Goal: Complete application form

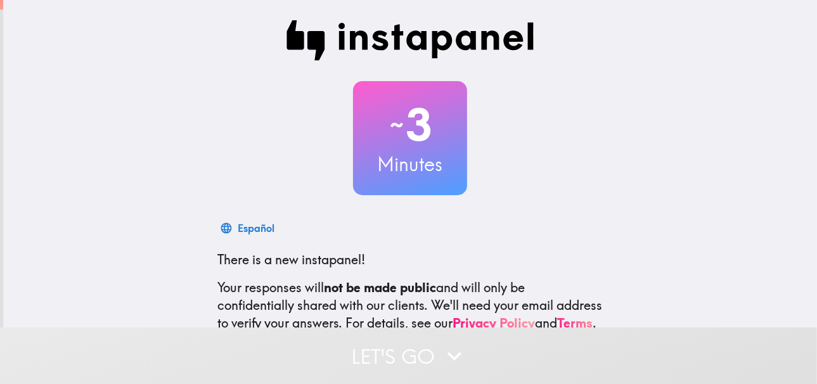
click at [376, 155] on h3 "Minutes" at bounding box center [410, 164] width 114 height 27
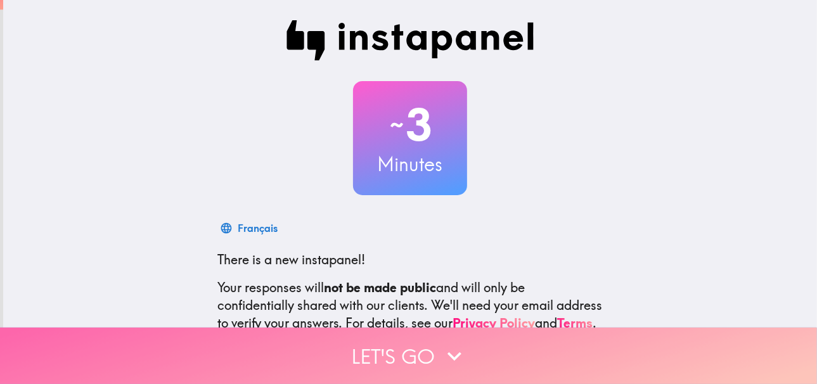
click at [450, 352] on icon "button" at bounding box center [455, 356] width 28 height 28
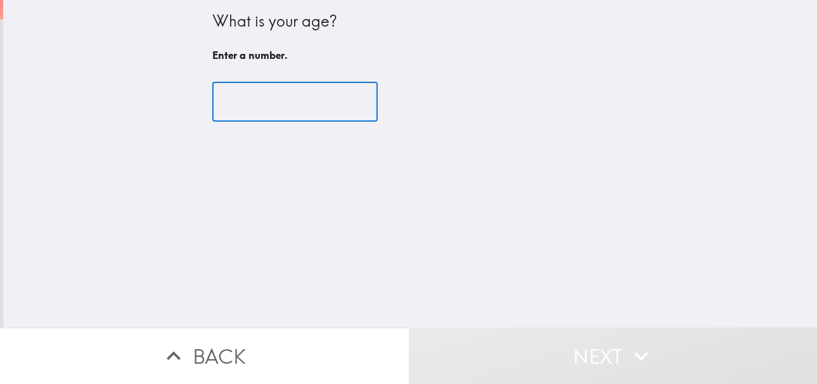
click at [261, 110] on input "number" at bounding box center [294, 101] width 165 height 39
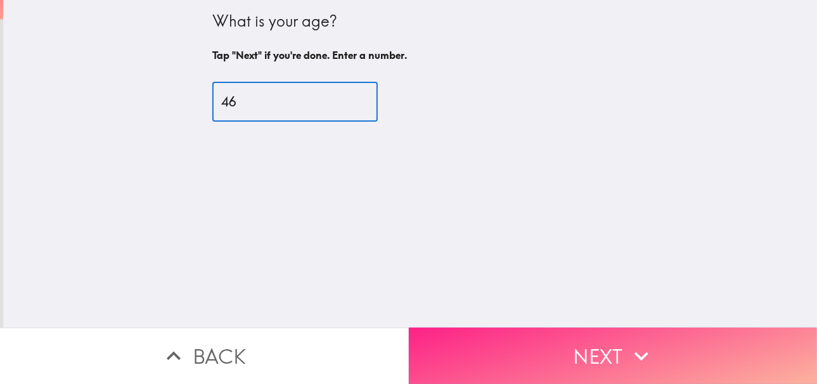
type input "46"
click at [597, 343] on button "Next" at bounding box center [613, 356] width 409 height 56
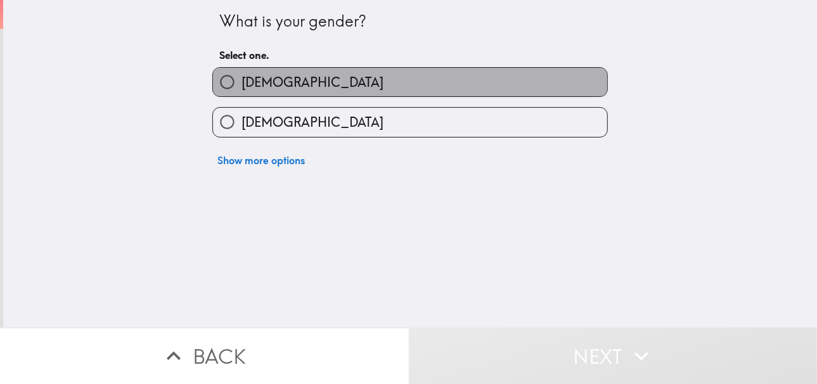
click at [418, 78] on label "[DEMOGRAPHIC_DATA]" at bounding box center [410, 82] width 394 height 29
click at [242, 78] on input "[DEMOGRAPHIC_DATA]" at bounding box center [227, 82] width 29 height 29
radio input "true"
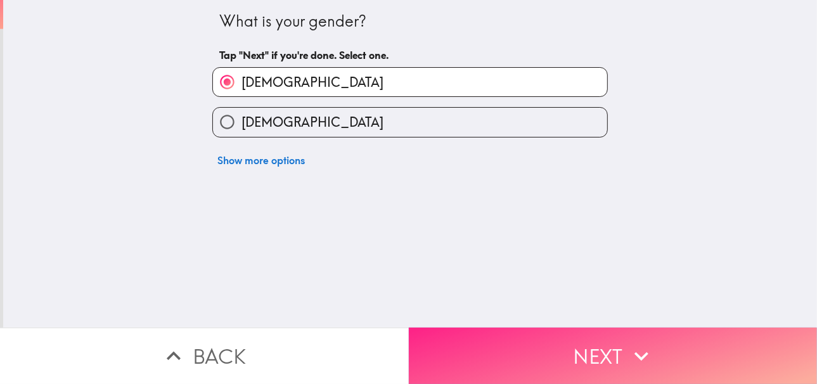
click at [629, 342] on icon "button" at bounding box center [642, 356] width 28 height 28
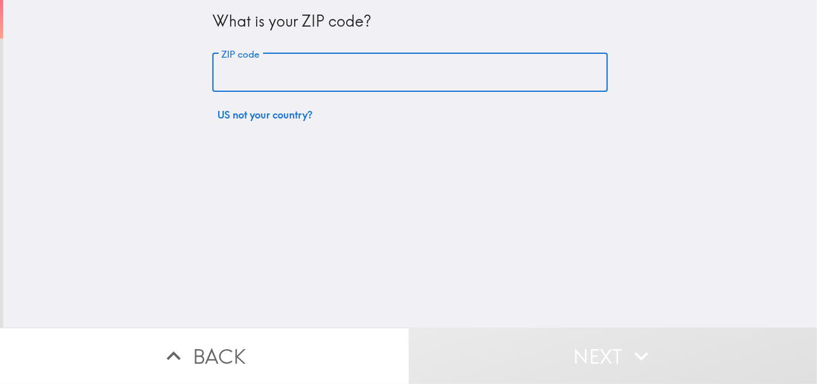
click at [403, 63] on input "ZIP code" at bounding box center [410, 72] width 396 height 39
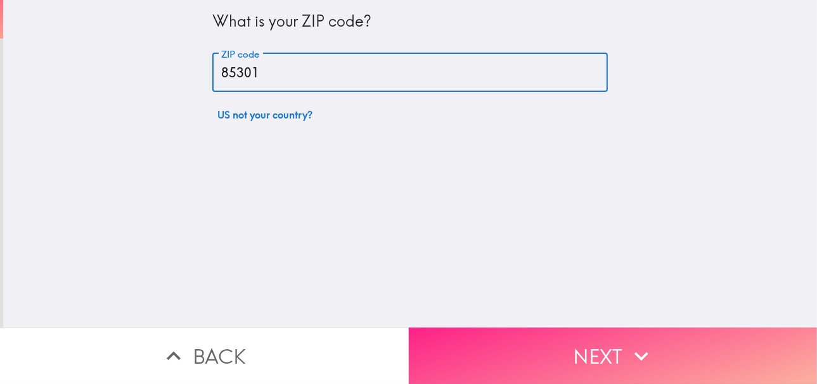
type input "85301"
click at [628, 342] on icon "button" at bounding box center [642, 356] width 28 height 28
